Goal: Task Accomplishment & Management: Manage account settings

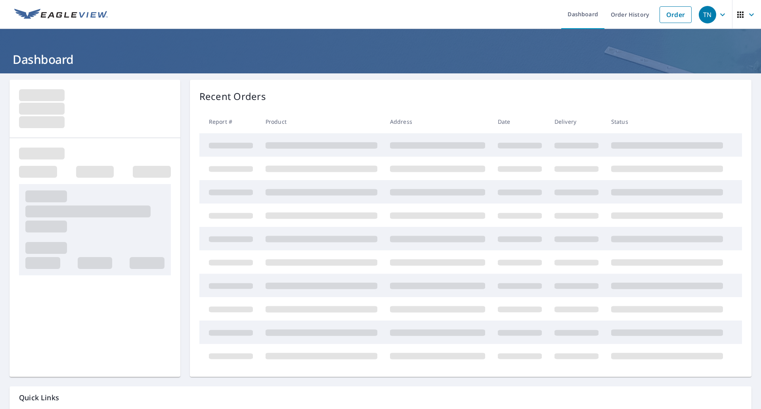
click at [721, 15] on icon "button" at bounding box center [723, 14] width 5 height 3
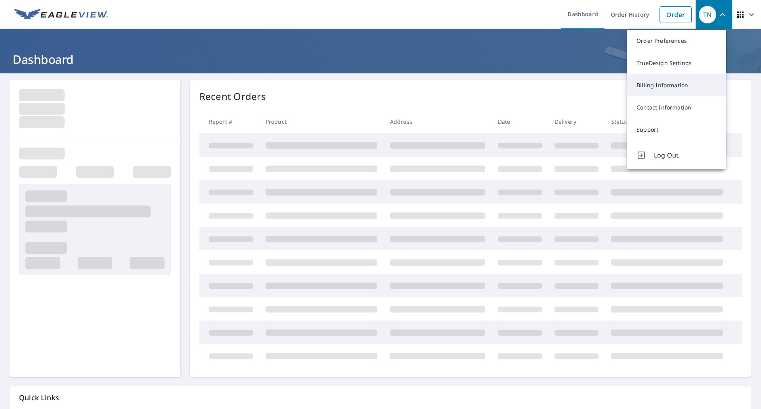
click at [690, 84] on link "Billing Information" at bounding box center [676, 85] width 99 height 22
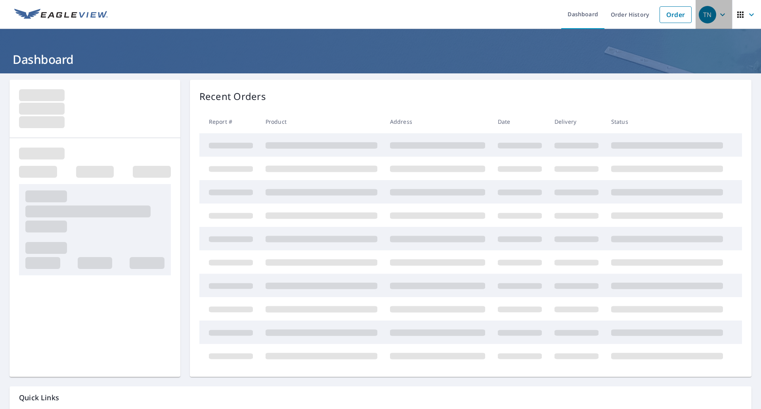
click at [718, 16] on icon "button" at bounding box center [723, 15] width 10 height 10
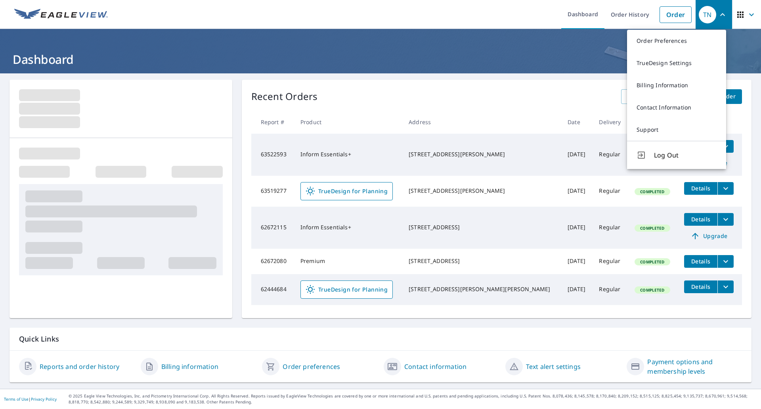
click at [425, 29] on ul "Dashboard Order History Order" at bounding box center [404, 14] width 583 height 29
